Goal: Task Accomplishment & Management: Use online tool/utility

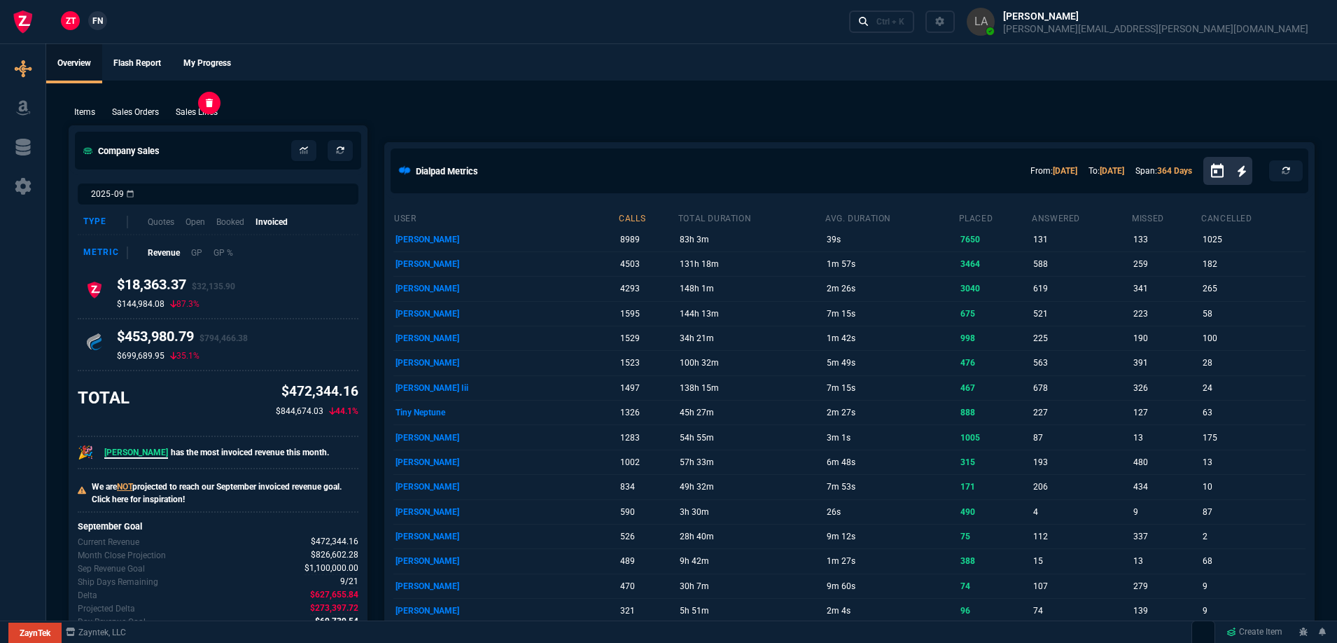
click at [193, 118] on p "Sales Lines" at bounding box center [197, 112] width 42 height 13
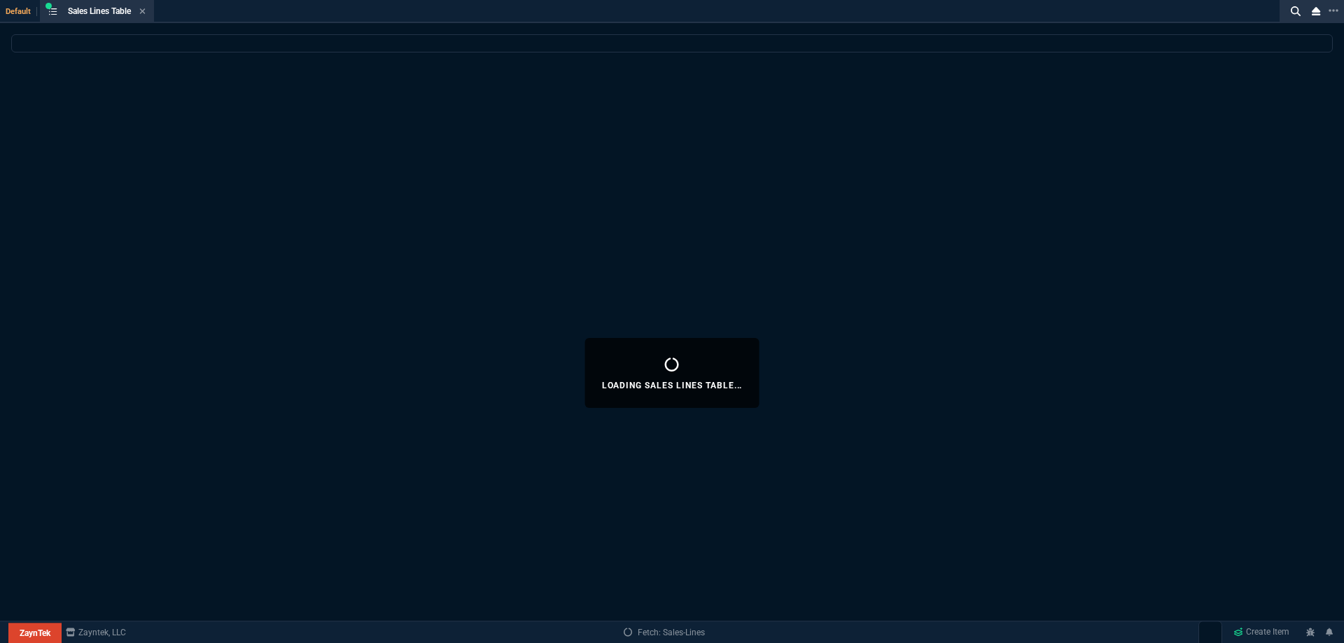
select select
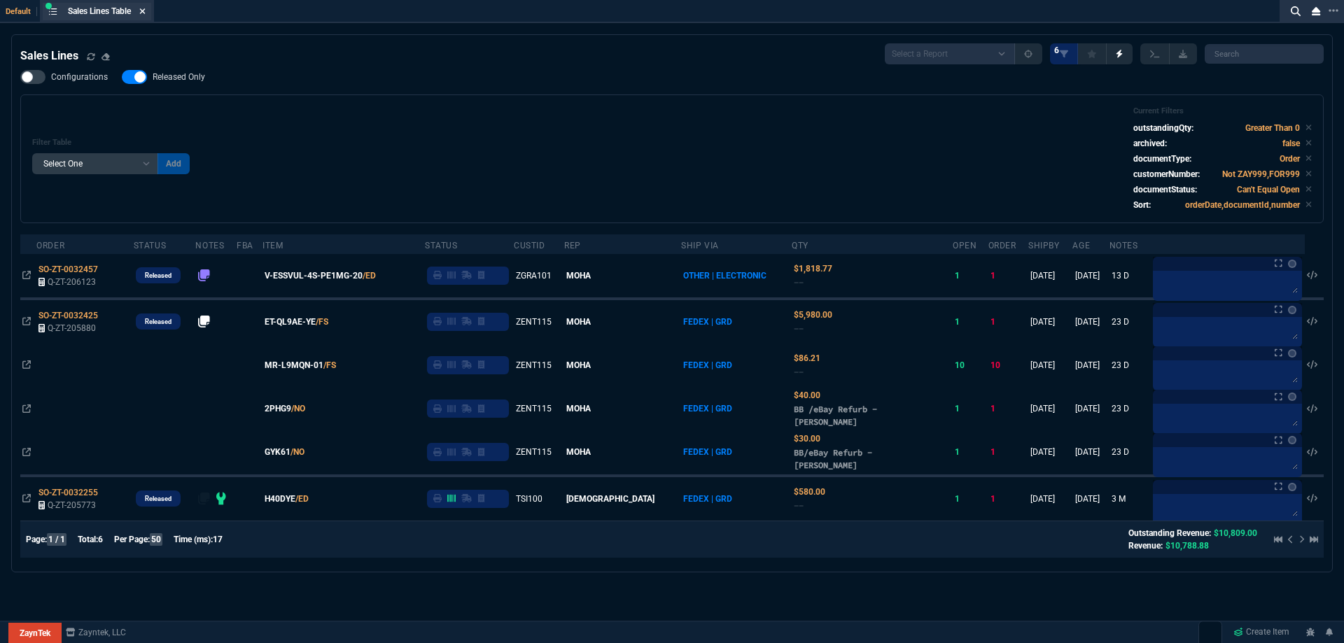
click at [145, 15] on fa-icon at bounding box center [142, 12] width 6 height 10
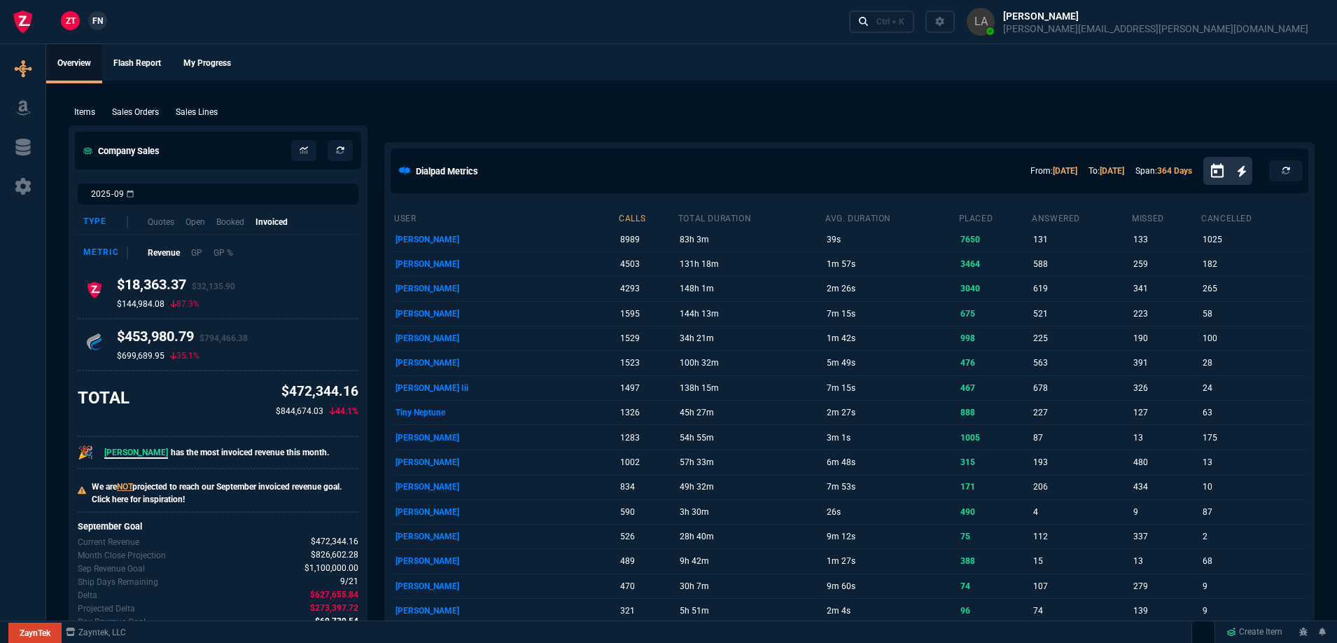
click at [99, 22] on span "FN" at bounding box center [97, 21] width 11 height 13
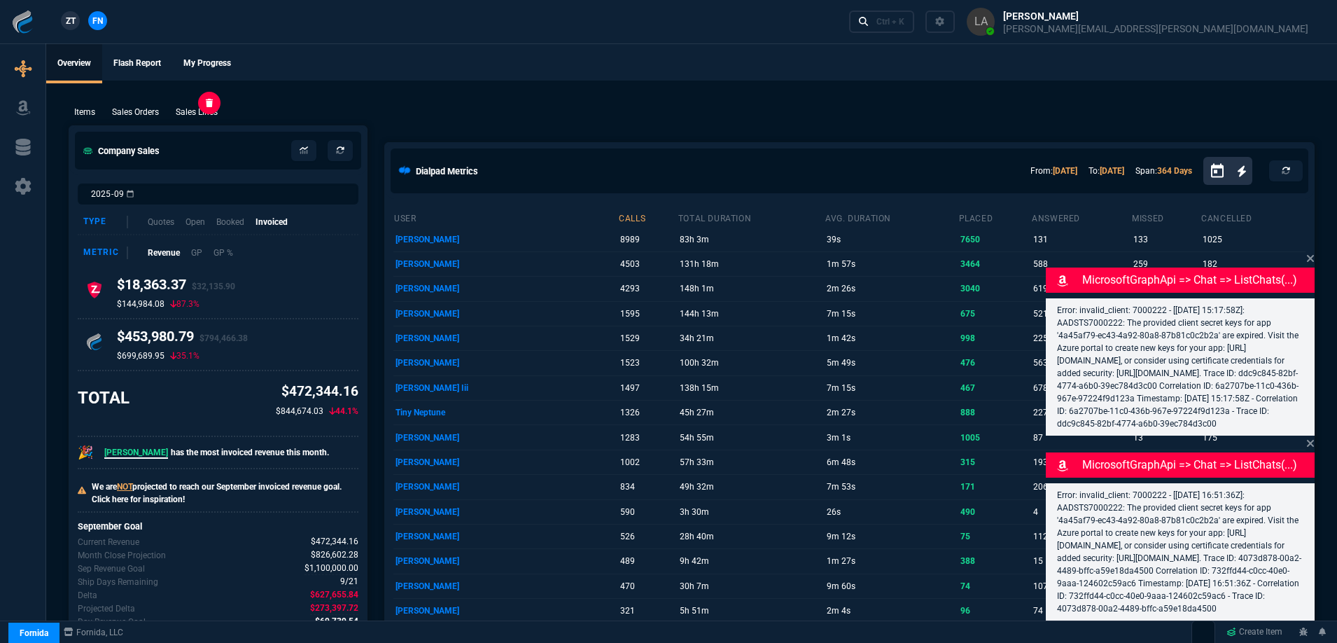
click at [193, 116] on p "Sales Lines" at bounding box center [197, 112] width 42 height 13
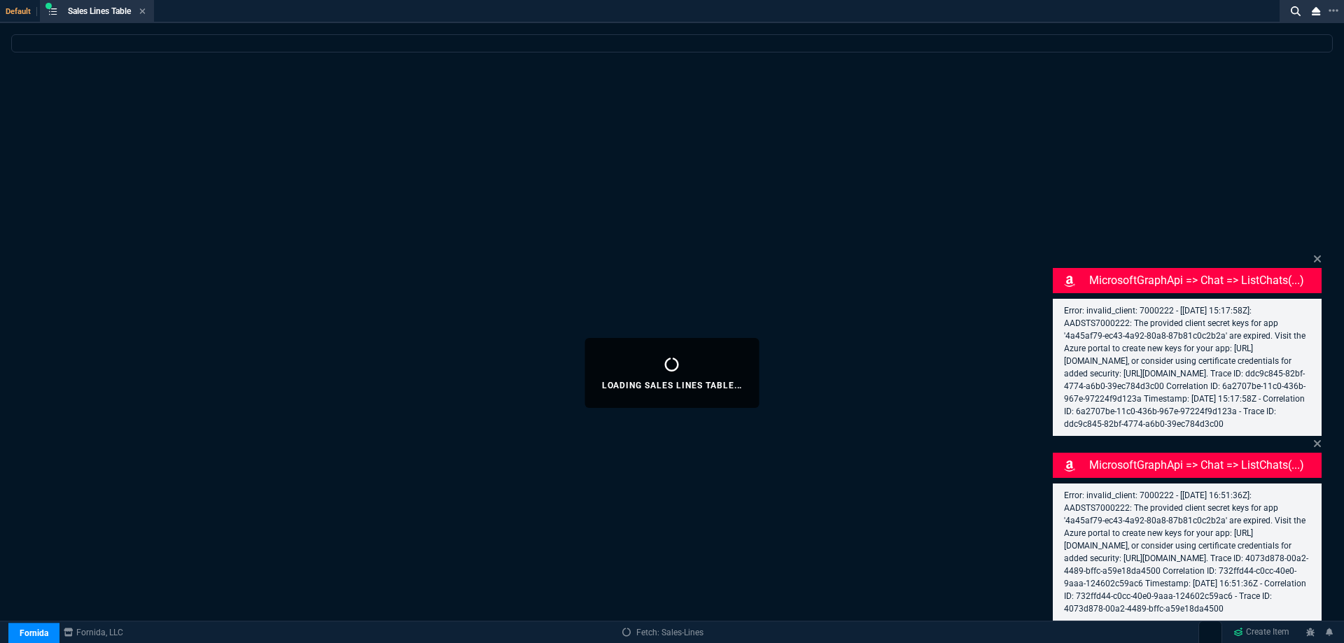
select select
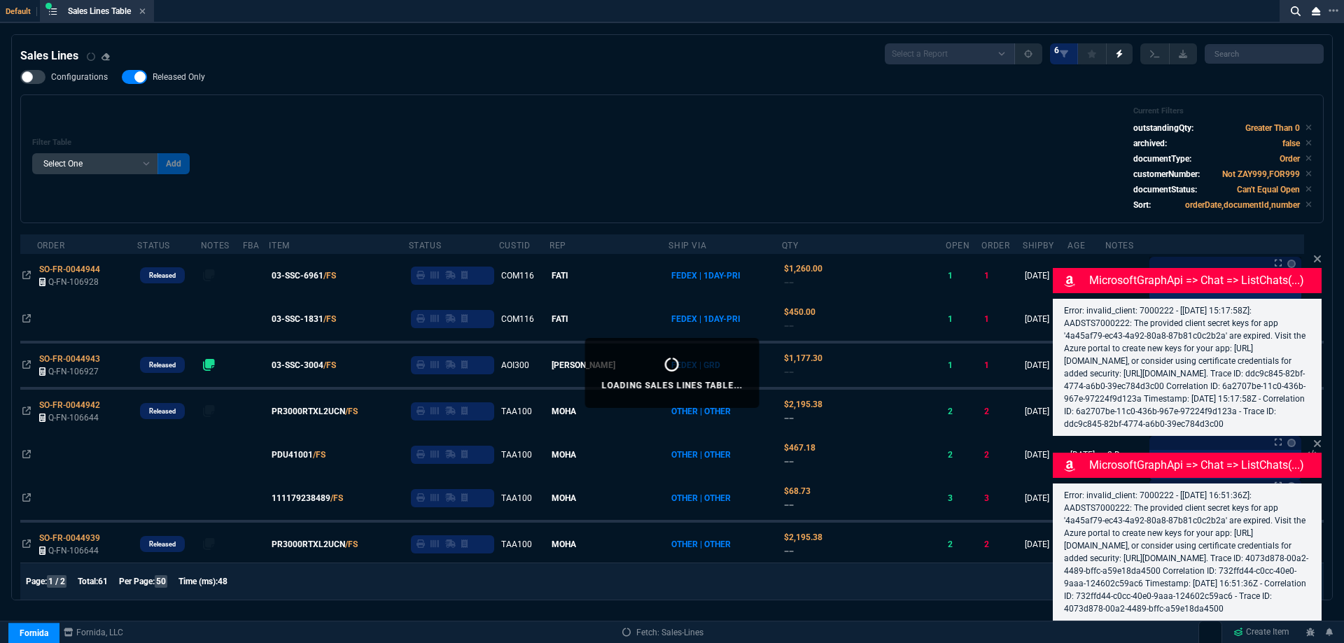
click at [191, 82] on span "Released Only" at bounding box center [179, 76] width 53 height 11
click at [122, 78] on input "Released Only" at bounding box center [121, 77] width 1 height 1
checkbox input "false"
click at [393, 102] on div "Filter Table Select One Add Filter () Age () ATS () Cond (itemVariantCode) Cust…" at bounding box center [672, 159] width 1304 height 129
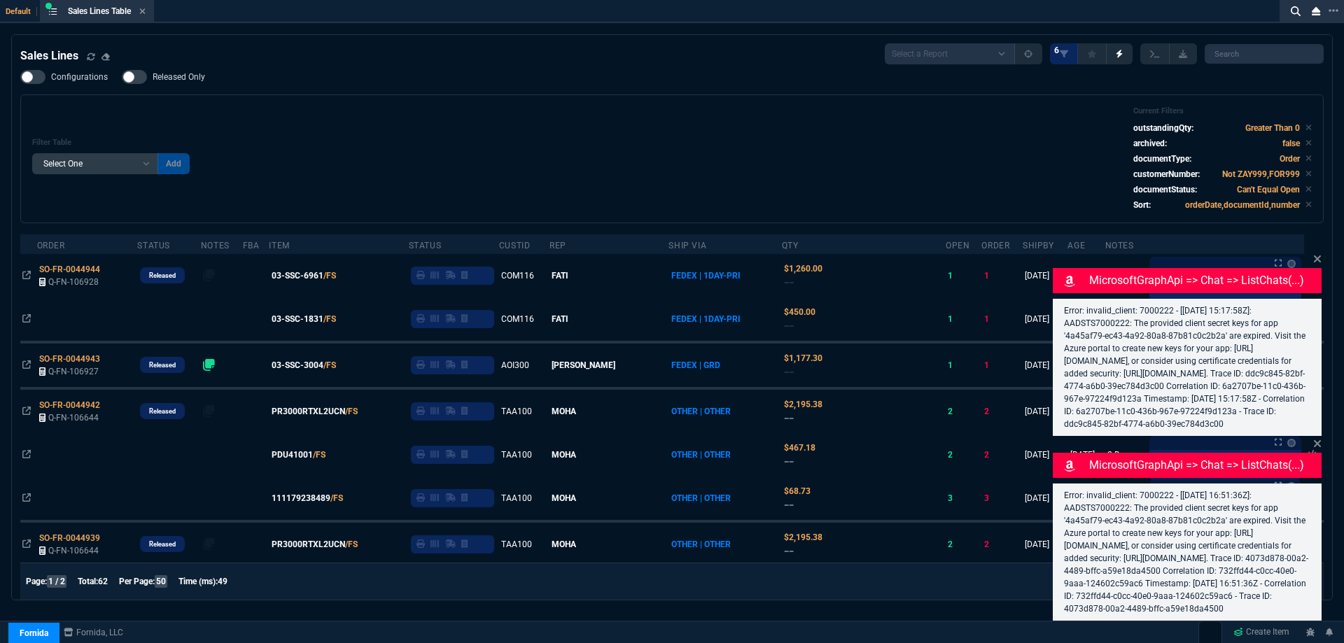
click at [1317, 256] on icon at bounding box center [1317, 259] width 7 height 7
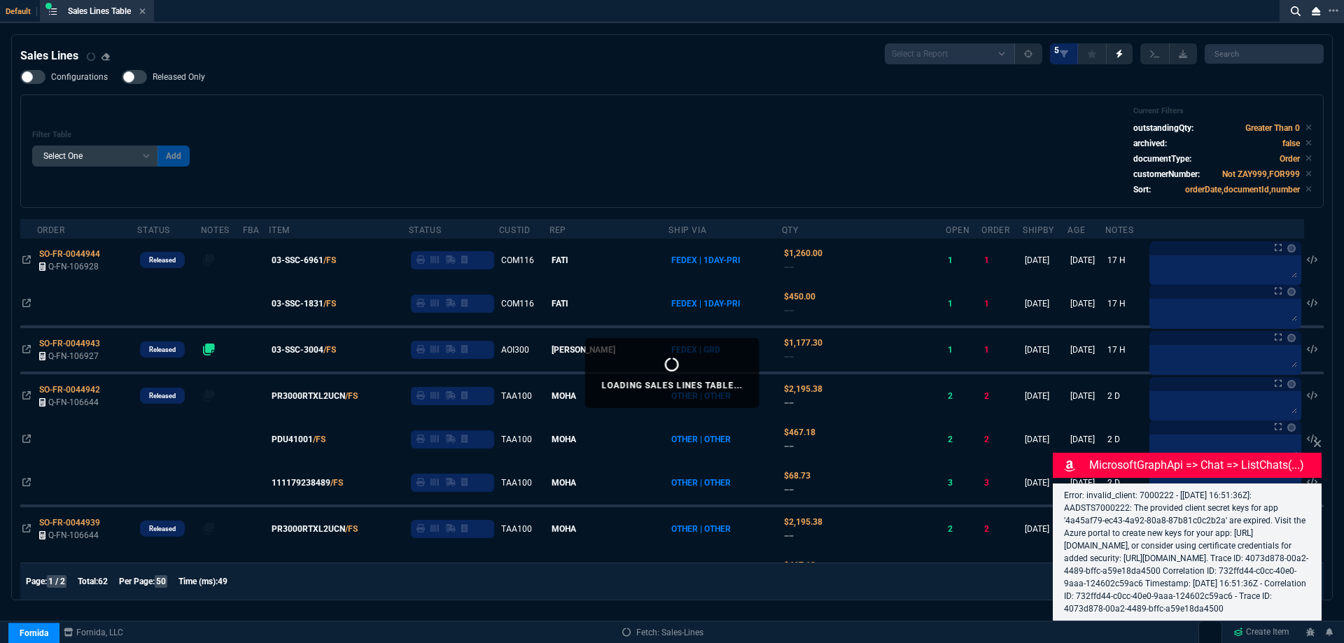
click at [1318, 440] on icon at bounding box center [1317, 443] width 7 height 7
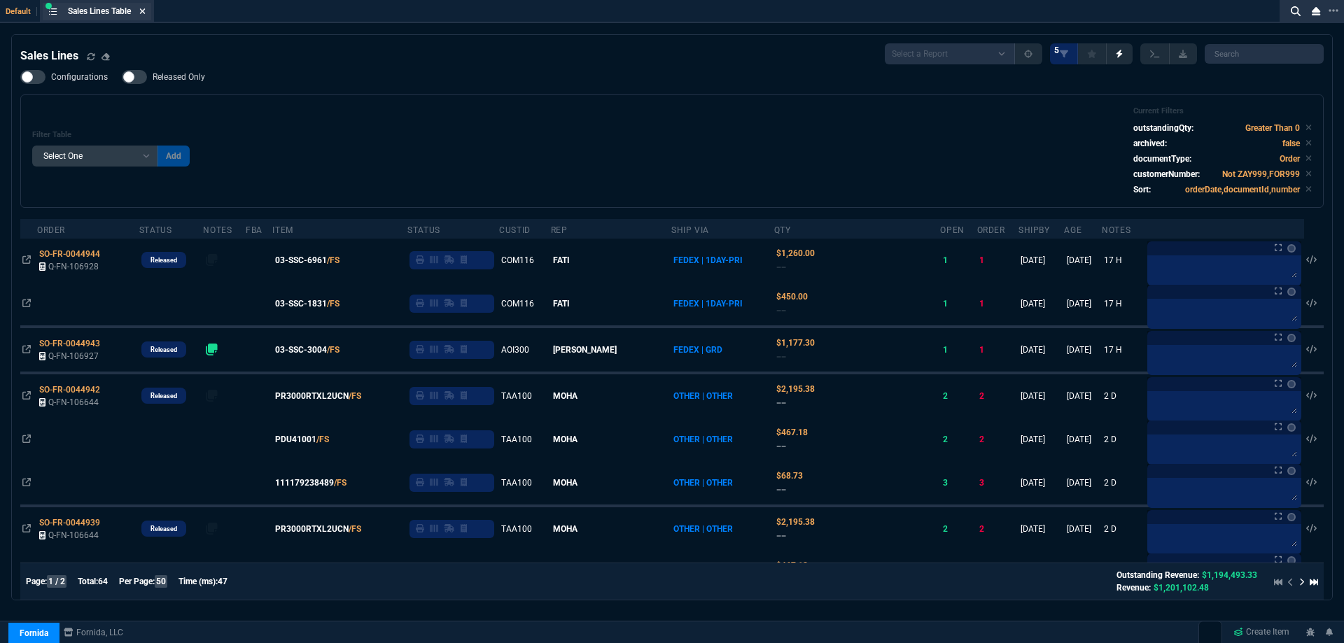
click at [142, 10] on icon at bounding box center [142, 11] width 6 height 8
